Goal: Navigation & Orientation: Find specific page/section

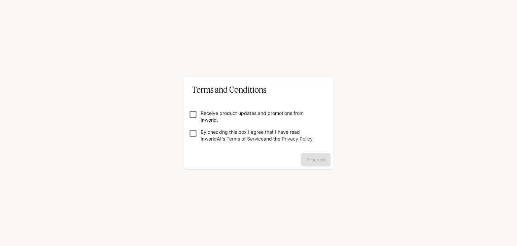
click at [197, 123] on form "Receive product updates and promotions from Inworld. By checking this box I agr…" at bounding box center [258, 123] width 139 height 54
click at [193, 106] on form "Receive product updates and promotions from Inworld. By checking this box I agr…" at bounding box center [258, 123] width 139 height 54
drag, startPoint x: 295, startPoint y: 157, endPoint x: 297, endPoint y: 161, distance: 4.4
click at [297, 161] on div "Proceed" at bounding box center [258, 161] width 149 height 16
click at [316, 165] on button "Proceed" at bounding box center [315, 159] width 29 height 13
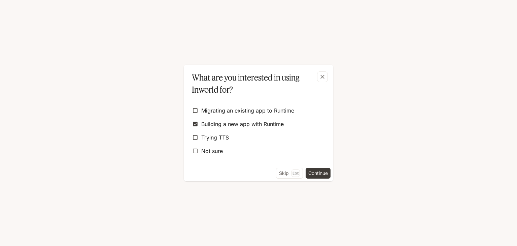
click at [310, 166] on div "Migrating an existing app to Runtime Building a new app with Runtime Trying TTS…" at bounding box center [258, 132] width 149 height 72
click at [311, 169] on button "Continue" at bounding box center [318, 173] width 25 height 11
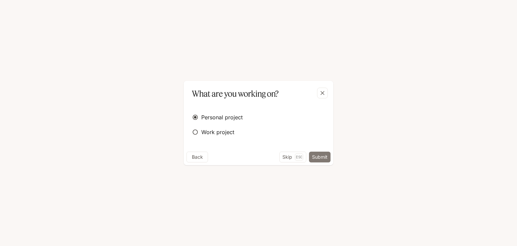
click at [323, 160] on button "Submit" at bounding box center [320, 156] width 22 height 11
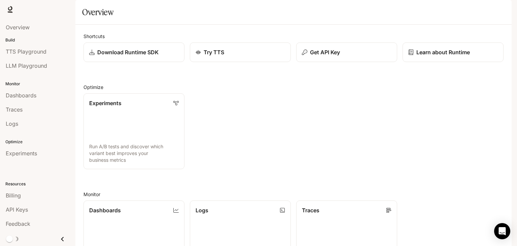
scroll to position [167, 0]
click at [500, 231] on icon "Open Intercom Messenger" at bounding box center [502, 231] width 8 height 9
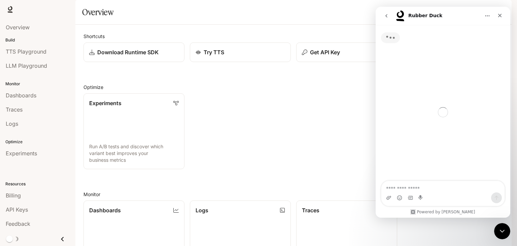
scroll to position [0, 0]
click at [416, 187] on textarea "Ask a question…" at bounding box center [442, 186] width 123 height 11
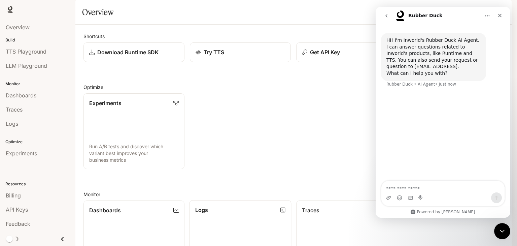
click at [276, 200] on link "Logs Search and filter system logs" at bounding box center [241, 238] width 102 height 76
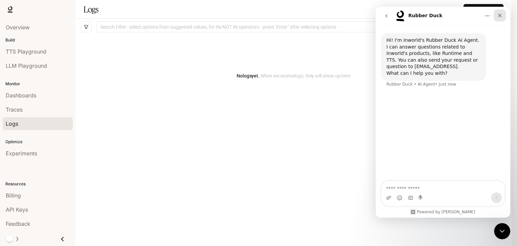
click at [499, 14] on icon "Close" at bounding box center [499, 15] width 5 height 5
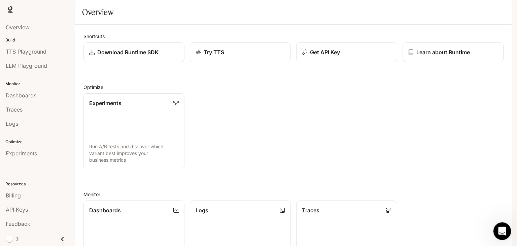
click at [502, 229] on icon "Open Intercom Messenger" at bounding box center [501, 229] width 5 height 5
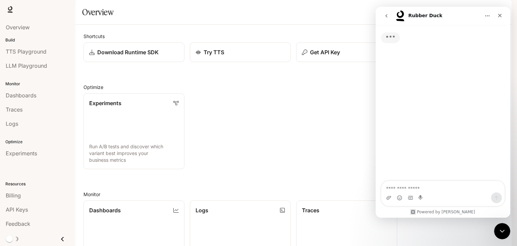
click at [451, 196] on div "Intercom messenger" at bounding box center [442, 197] width 123 height 11
click at [445, 188] on textarea "Ask a question…" at bounding box center [442, 186] width 123 height 11
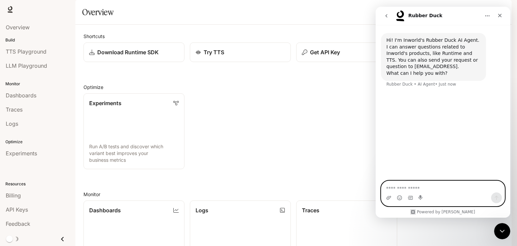
click at [445, 188] on textarea "Ask a question…" at bounding box center [442, 186] width 123 height 11
click at [447, 188] on textarea "Ask a question…" at bounding box center [442, 186] width 123 height 11
type textarea "***"
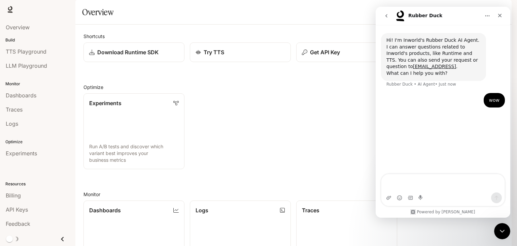
click at [342, 140] on div "Experiments Run A/B tests and discover which variant best improves your busines…" at bounding box center [291, 128] width 426 height 81
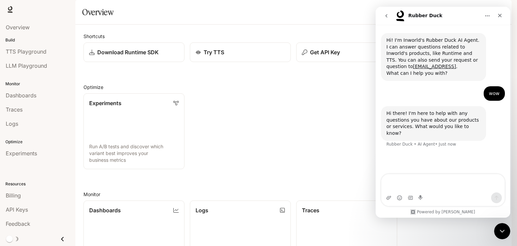
click at [342, 140] on div "Experiments Run A/B tests and discover which variant best improves your busines…" at bounding box center [291, 128] width 426 height 81
drag, startPoint x: 218, startPoint y: 124, endPoint x: 255, endPoint y: 122, distance: 36.8
click at [218, 125] on div "Experiments Run A/B tests and discover which variant best improves your busines…" at bounding box center [291, 128] width 426 height 81
click at [499, 15] on icon "Close" at bounding box center [499, 15] width 5 height 5
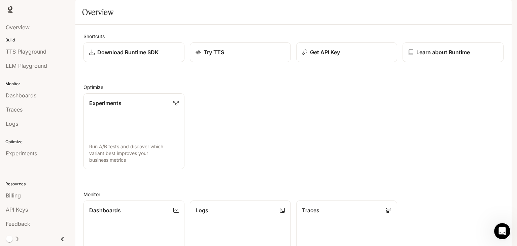
scroll to position [167, 0]
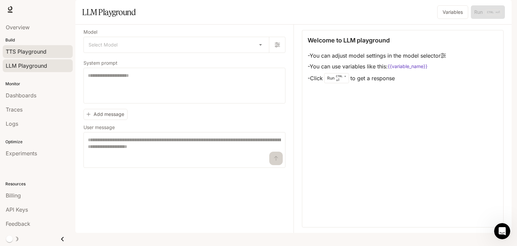
click at [42, 56] on link "TTS Playground" at bounding box center [38, 51] width 70 height 13
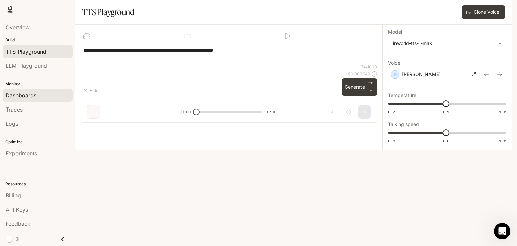
click at [57, 101] on link "Dashboards" at bounding box center [38, 95] width 70 height 13
